Goal: Go to known website: Access a specific website the user already knows

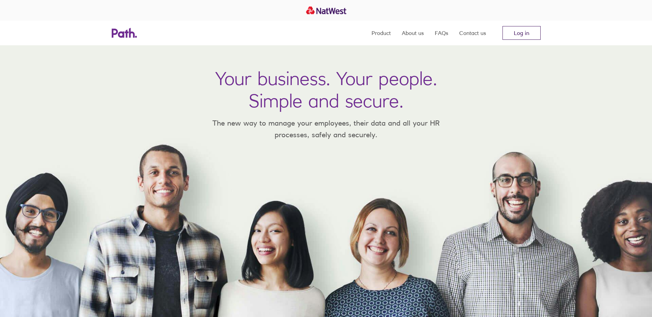
click at [503, 33] on link "Log in" at bounding box center [521, 33] width 38 height 14
click at [425, 141] on p "The new way to manage your employees, their data and all your HR processes, saf…" at bounding box center [325, 129] width 247 height 23
click at [511, 34] on link "Log in" at bounding box center [521, 33] width 38 height 14
